Goal: Task Accomplishment & Management: Manage account settings

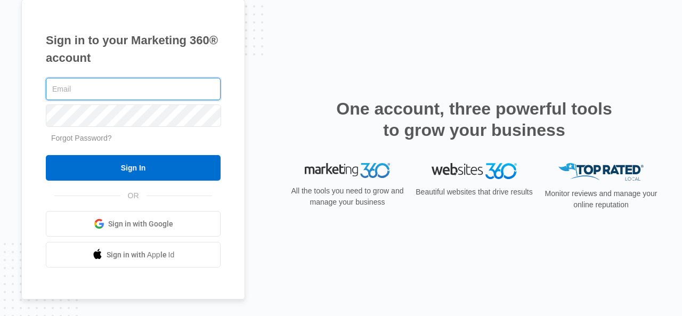
click at [118, 99] on input "text" at bounding box center [133, 89] width 175 height 22
type input "[EMAIL_ADDRESS][DOMAIN_NAME]"
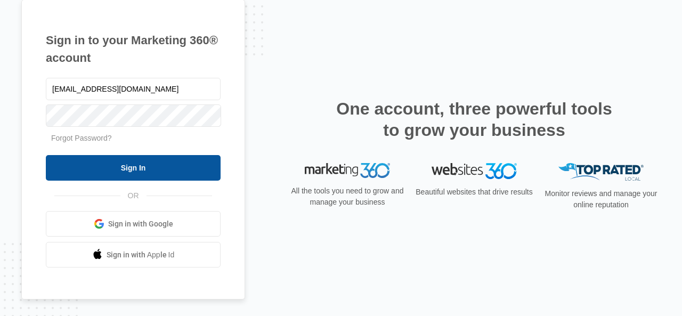
click at [125, 168] on input "Sign In" at bounding box center [133, 168] width 175 height 26
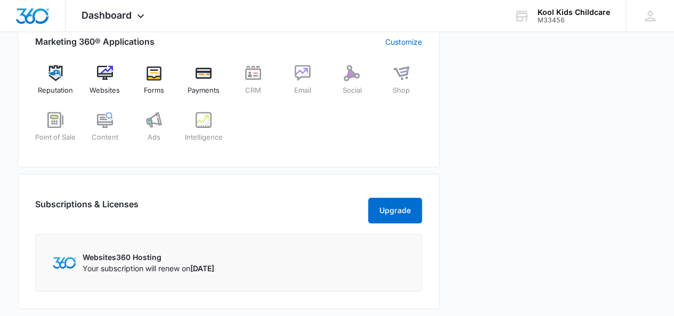
scroll to position [462, 0]
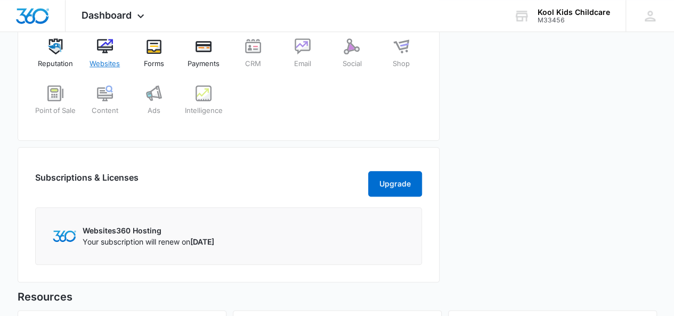
click at [104, 50] on img at bounding box center [105, 46] width 16 height 16
